Goal: Task Accomplishment & Management: Use online tool/utility

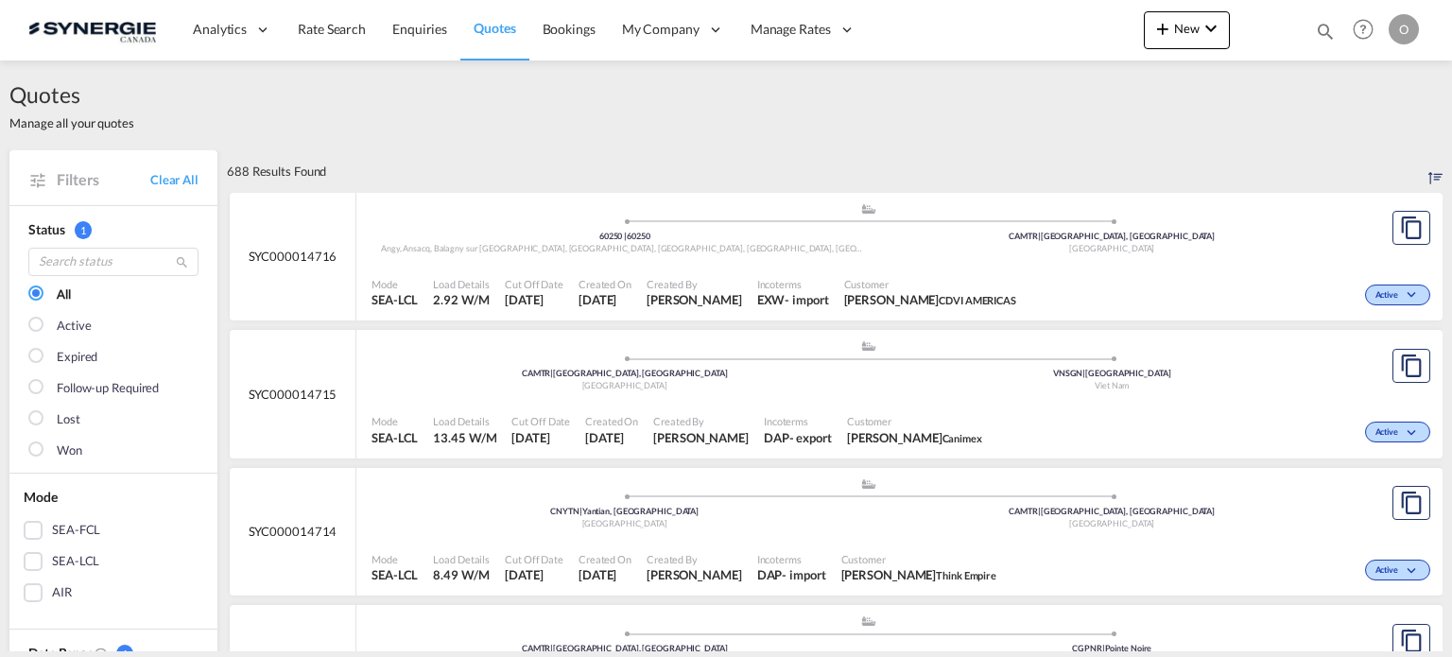
click at [1321, 27] on md-icon "icon-magnify" at bounding box center [1325, 31] width 21 height 21
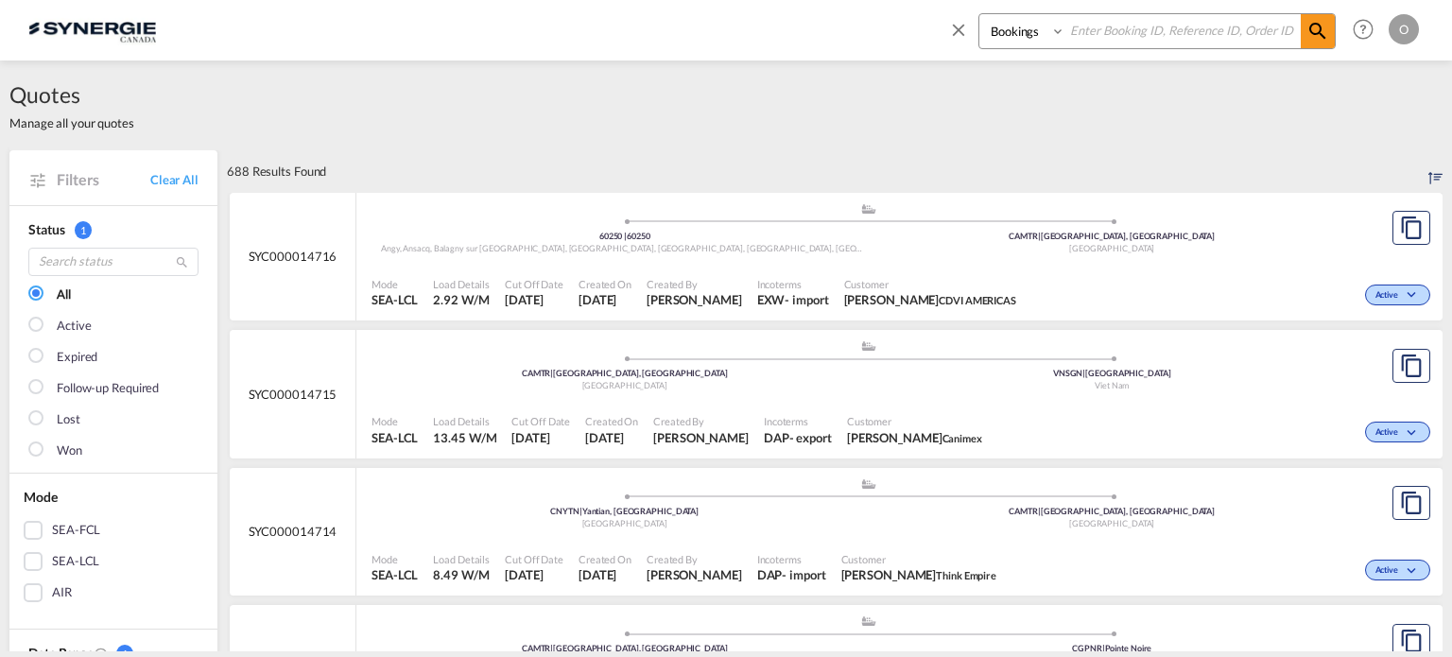
click at [1030, 39] on select "Bookings Quotes Enquiries" at bounding box center [1025, 31] width 90 height 34
select select "Quotes"
click at [980, 14] on select "Bookings Quotes Enquiries" at bounding box center [1025, 31] width 90 height 34
paste input "SYC000013675"
type input "SYC000013675"
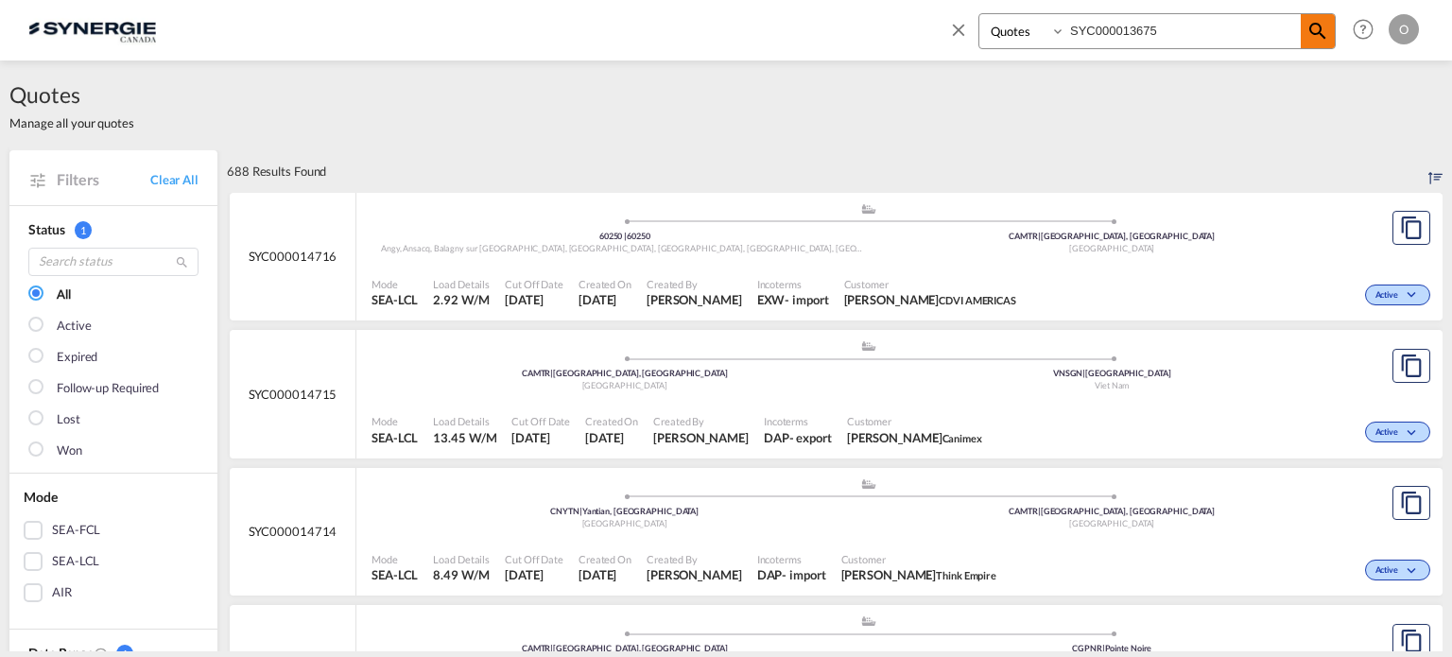
click at [1313, 37] on md-icon "icon-magnify" at bounding box center [1318, 31] width 23 height 23
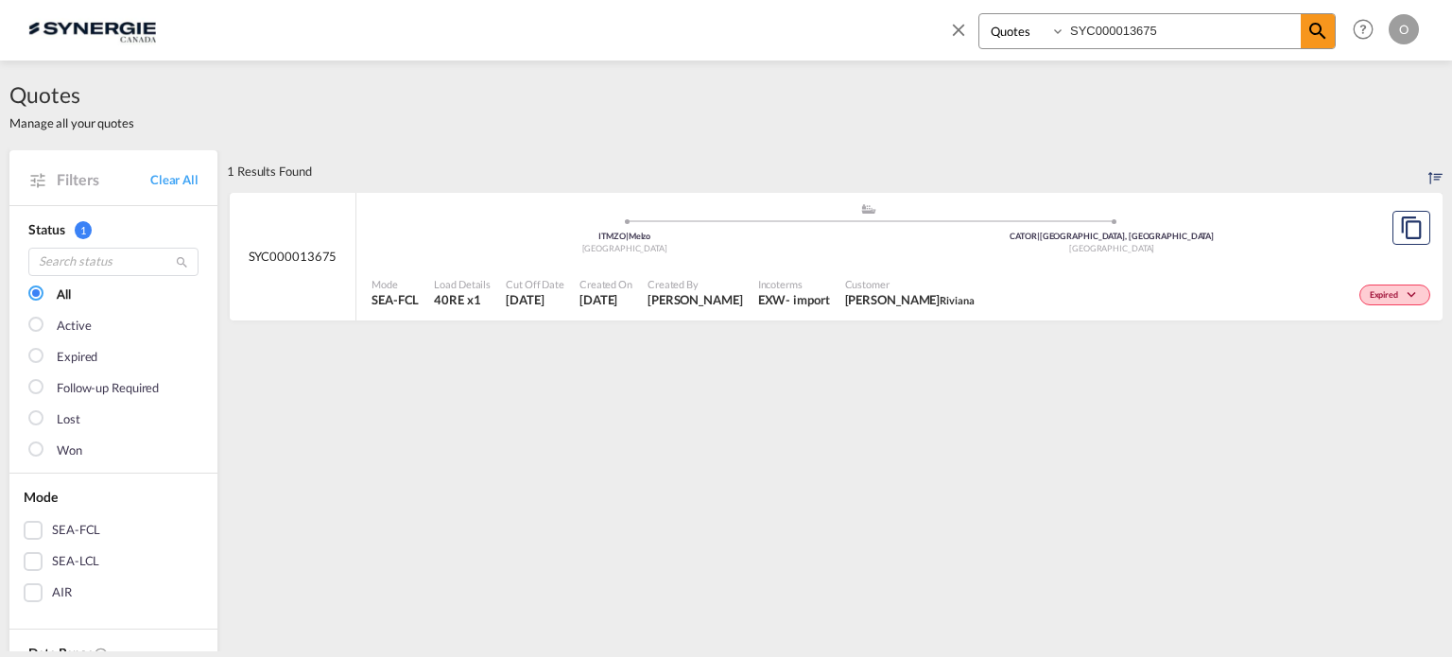
click at [758, 297] on div "EXW" at bounding box center [772, 299] width 28 height 17
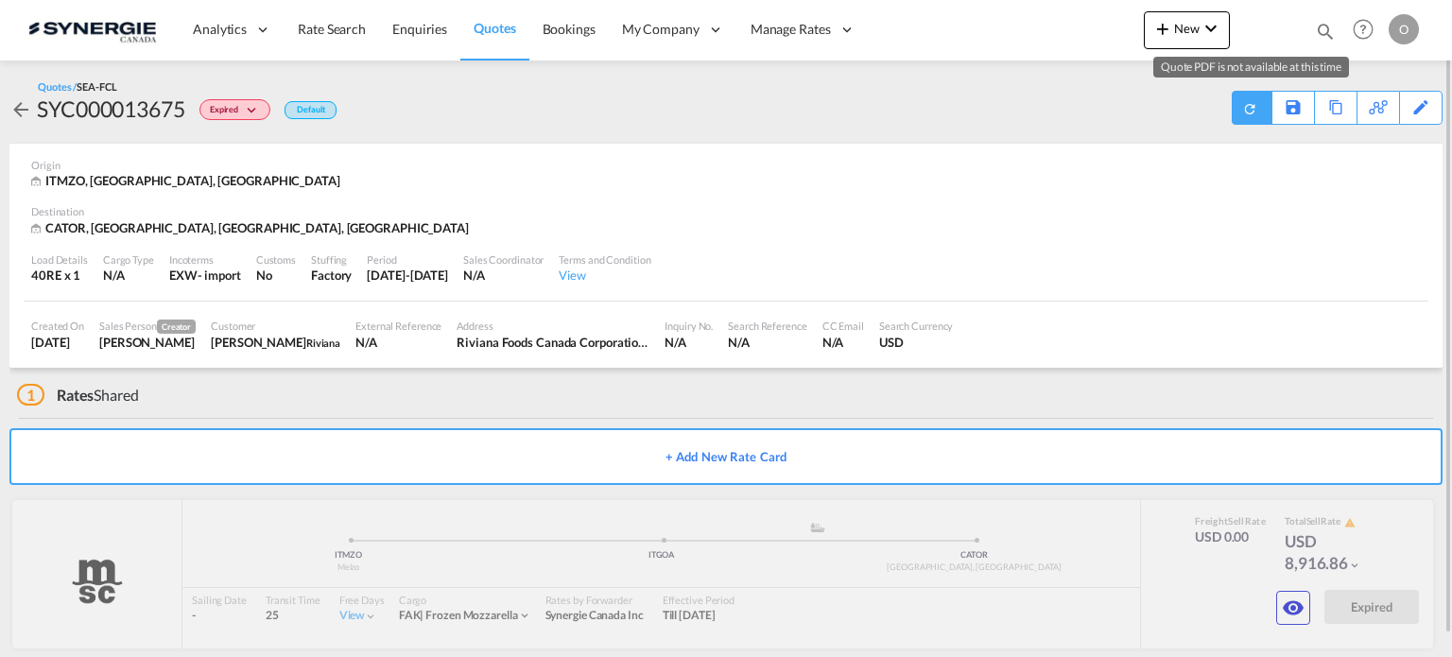
click at [1248, 103] on md-icon "icon-refresh" at bounding box center [1250, 108] width 16 height 16
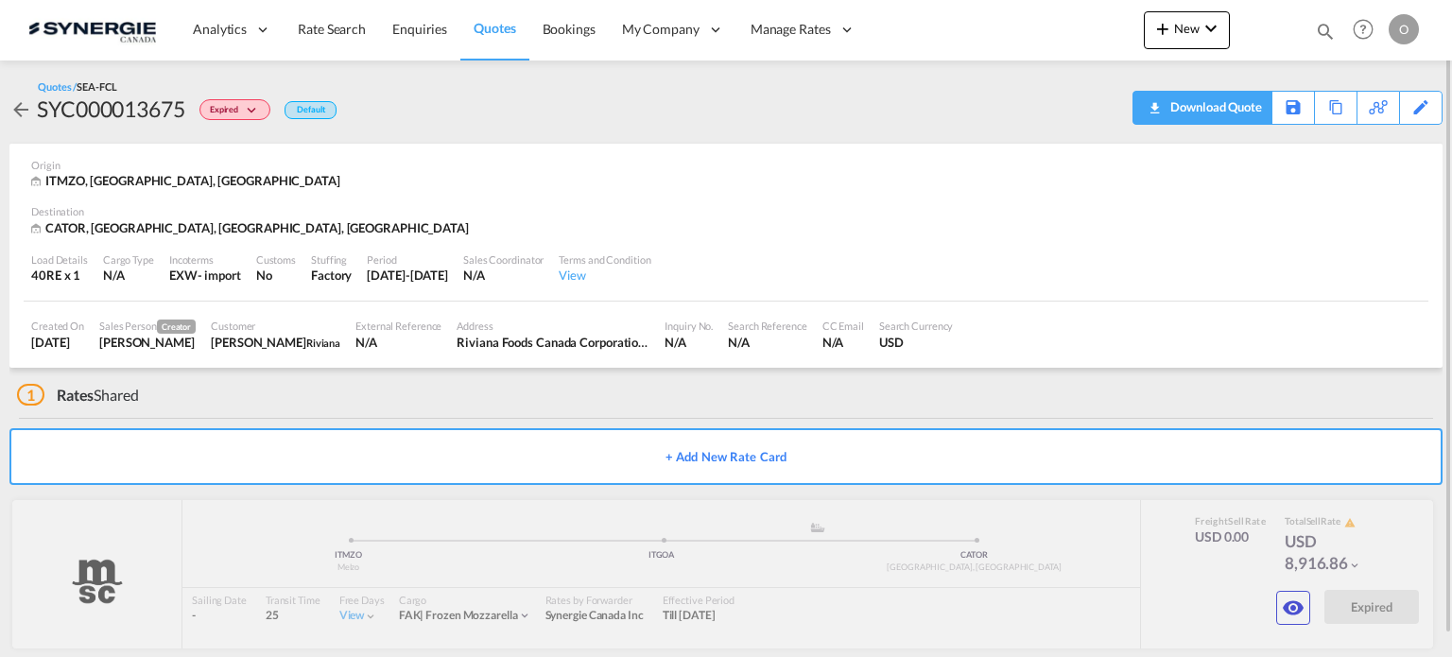
click at [1237, 111] on div "Download Quote" at bounding box center [1214, 107] width 96 height 30
